Goal: Task Accomplishment & Management: Use online tool/utility

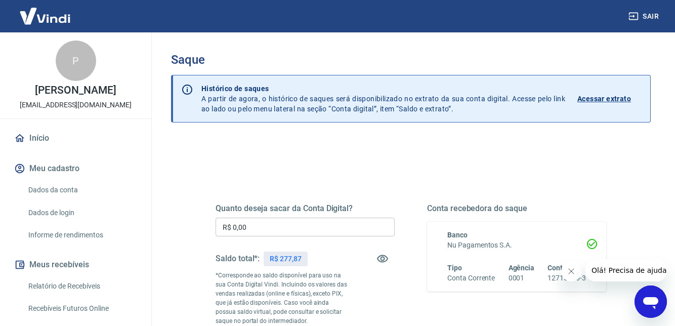
click at [338, 224] on input "R$ 0,00" at bounding box center [305, 227] width 179 height 19
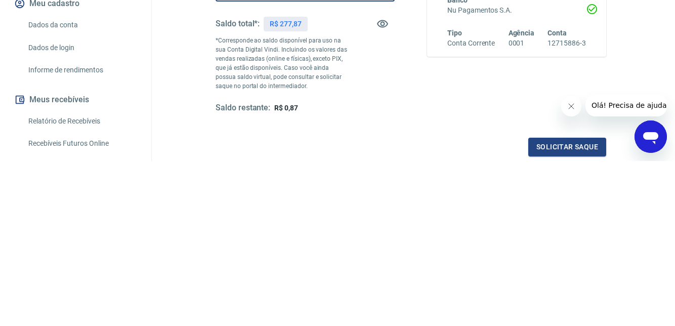
scroll to position [71, 0]
type input "R$ 277,00"
click at [538, 311] on button "Solicitar saque" at bounding box center [568, 311] width 78 height 19
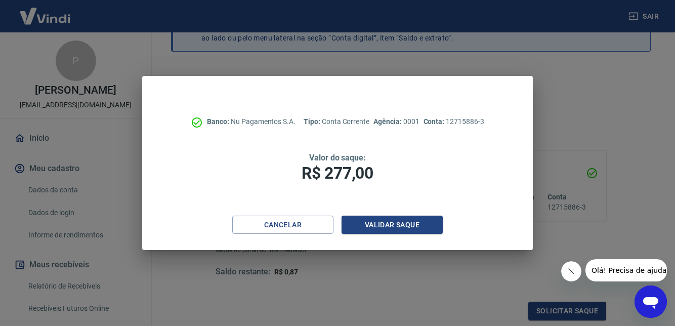
click at [418, 234] on button "Validar saque" at bounding box center [392, 225] width 101 height 19
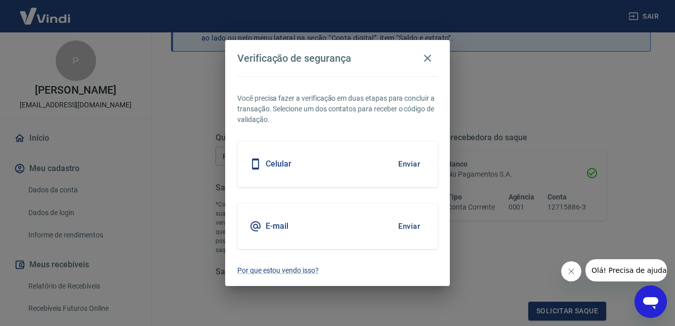
click at [409, 175] on button "Enviar" at bounding box center [409, 163] width 33 height 21
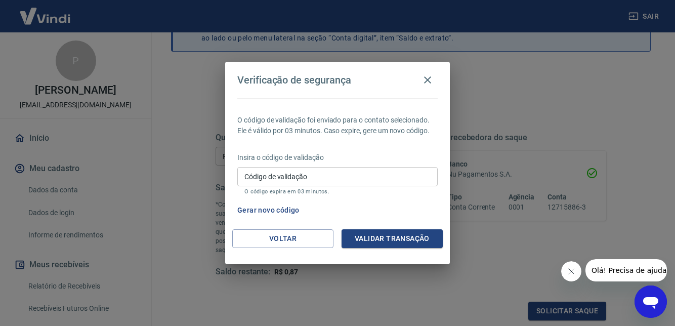
click at [385, 186] on input "Código de validação" at bounding box center [337, 176] width 201 height 19
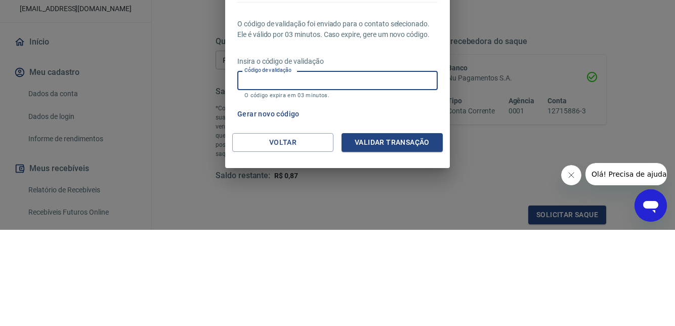
click at [584, 246] on div "Verificação de segurança O código de validação foi enviado para o contato selec…" at bounding box center [337, 163] width 675 height 326
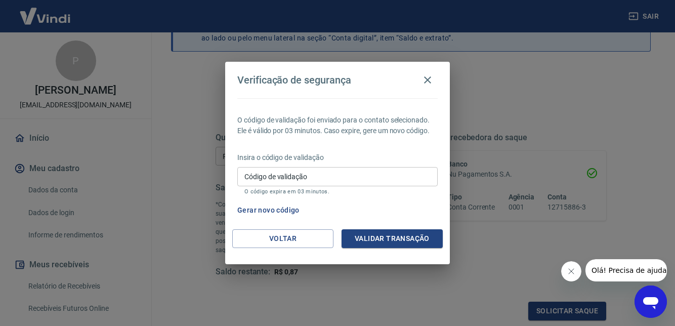
click at [363, 186] on input "Código de validação" at bounding box center [337, 176] width 201 height 19
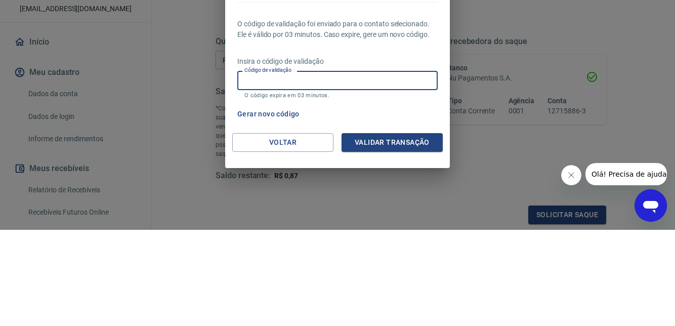
click at [256, 220] on button "Gerar novo código" at bounding box center [268, 210] width 70 height 19
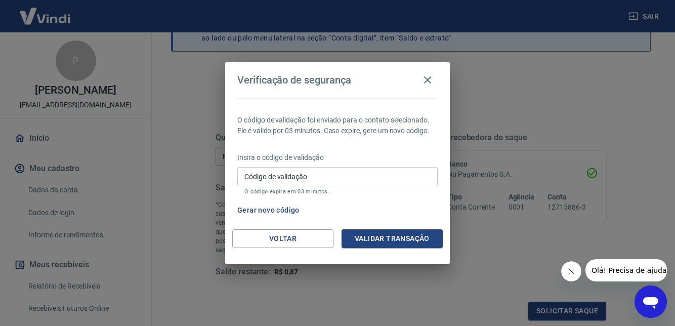
click at [425, 86] on icon "button" at bounding box center [428, 80] width 12 height 12
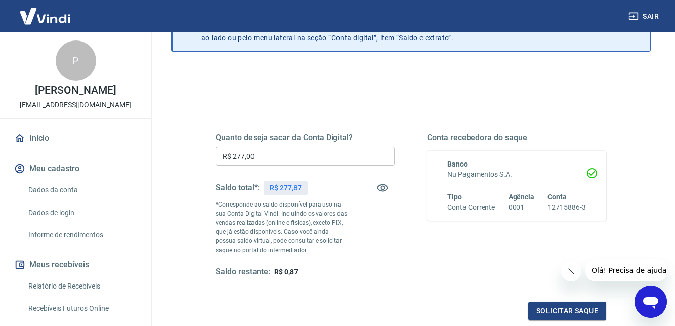
click at [541, 312] on button "Solicitar saque" at bounding box center [568, 311] width 78 height 19
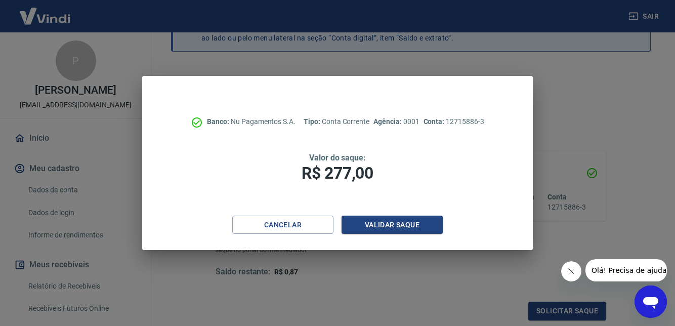
click at [408, 234] on button "Validar saque" at bounding box center [392, 225] width 101 height 19
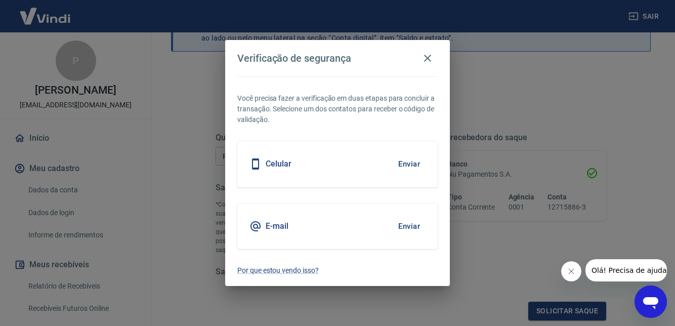
click at [401, 237] on button "Enviar" at bounding box center [409, 226] width 33 height 21
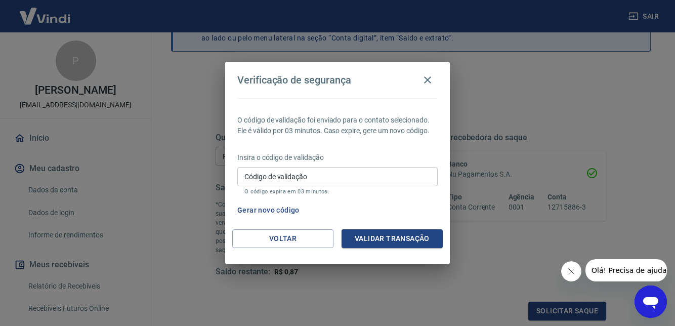
click at [324, 186] on input "Código de validação" at bounding box center [337, 176] width 201 height 19
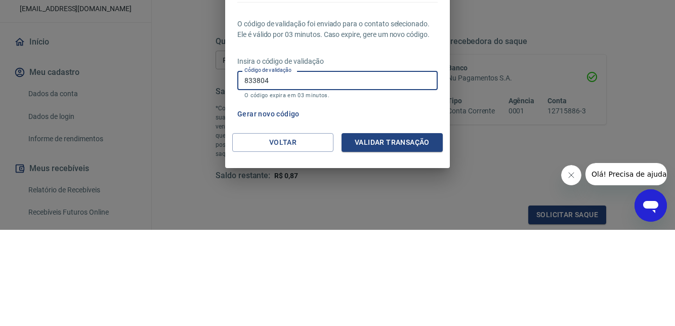
type input "833804"
click at [404, 248] on button "Validar transação" at bounding box center [392, 238] width 101 height 19
